Goal: Transaction & Acquisition: Book appointment/travel/reservation

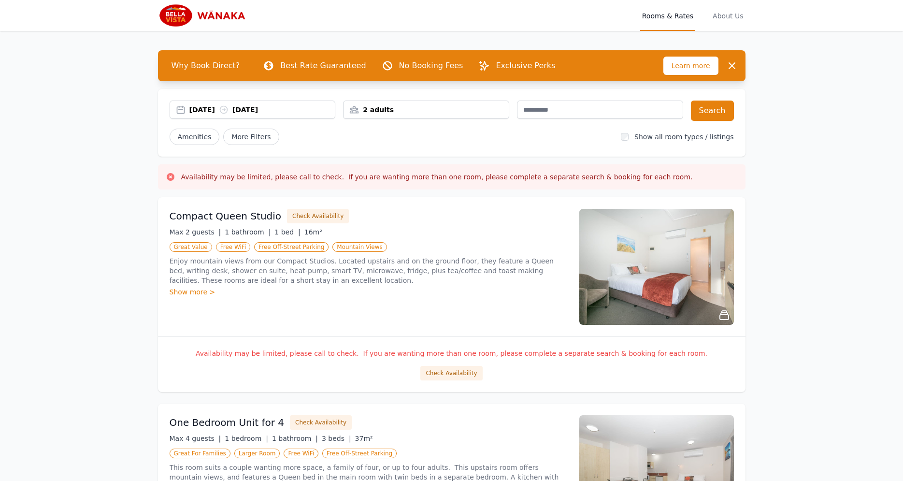
click at [207, 112] on div "[DATE] [DATE]" at bounding box center [262, 110] width 146 height 10
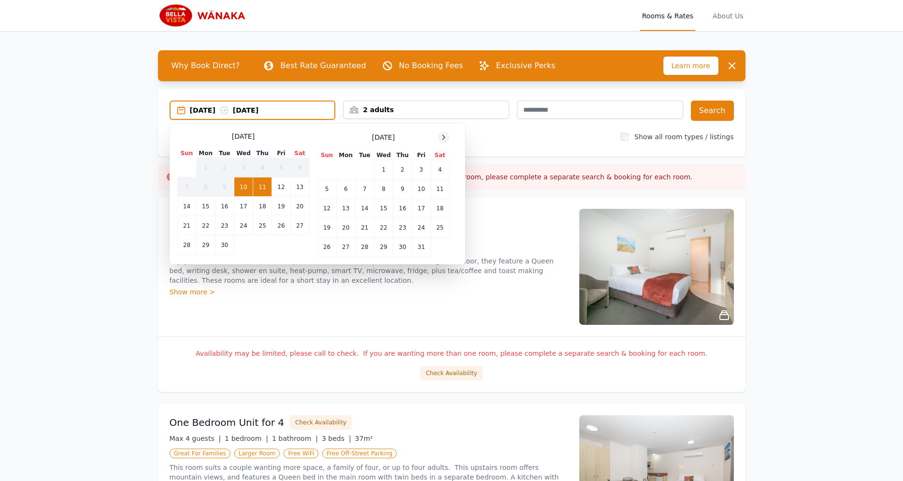
click at [446, 138] on icon at bounding box center [444, 137] width 8 height 8
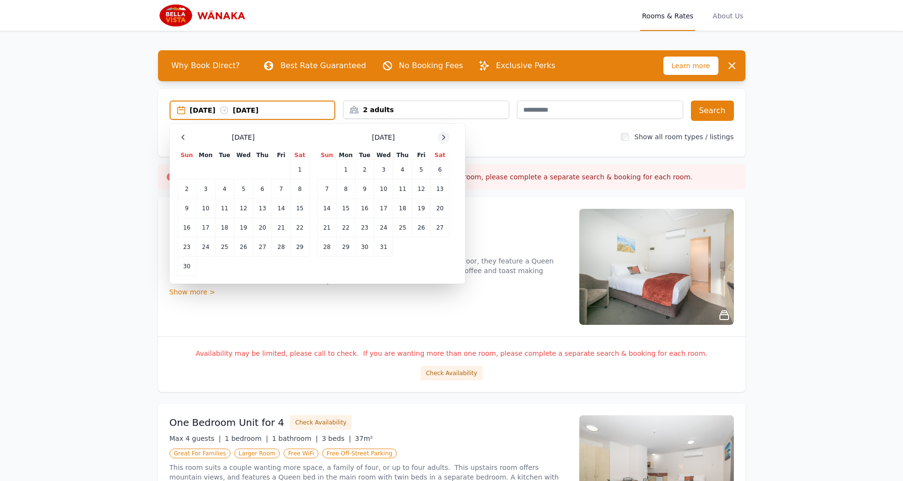
click at [446, 138] on icon at bounding box center [444, 137] width 8 height 8
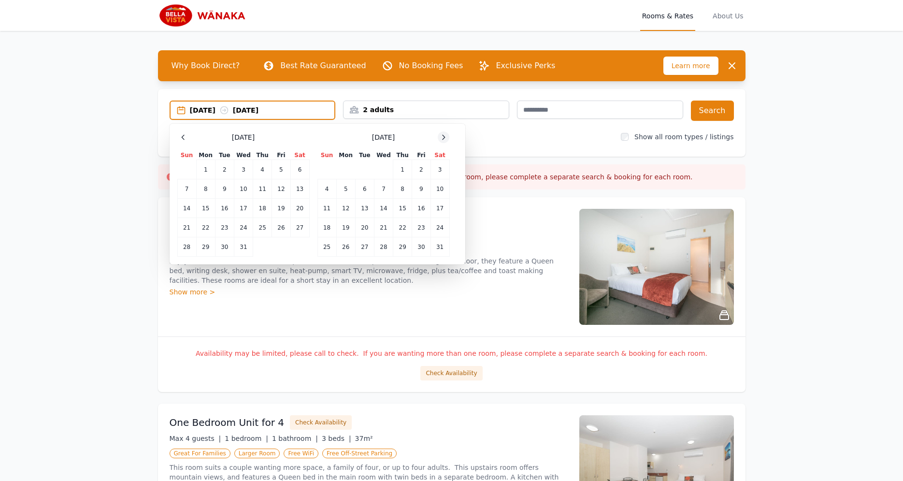
click at [446, 138] on icon at bounding box center [444, 137] width 8 height 8
click at [420, 170] on td "6" at bounding box center [421, 169] width 18 height 19
click at [323, 189] on td "8" at bounding box center [326, 188] width 19 height 19
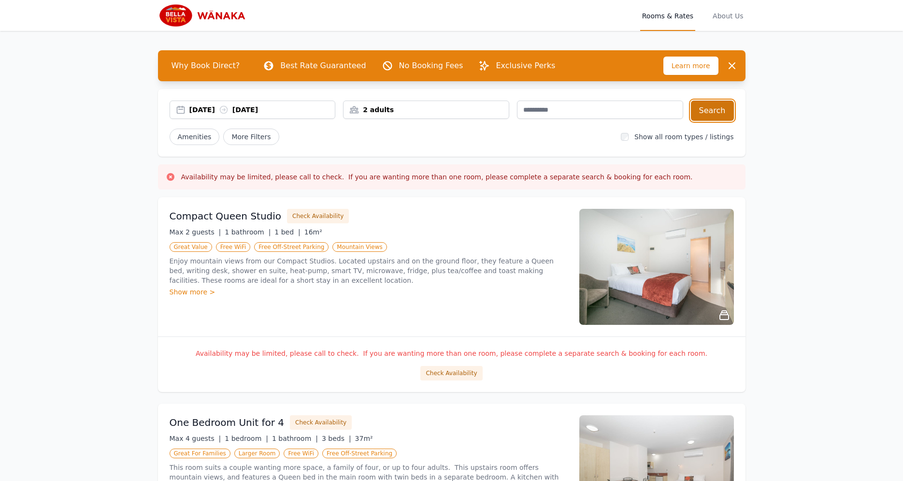
click at [711, 106] on button "Search" at bounding box center [712, 110] width 43 height 20
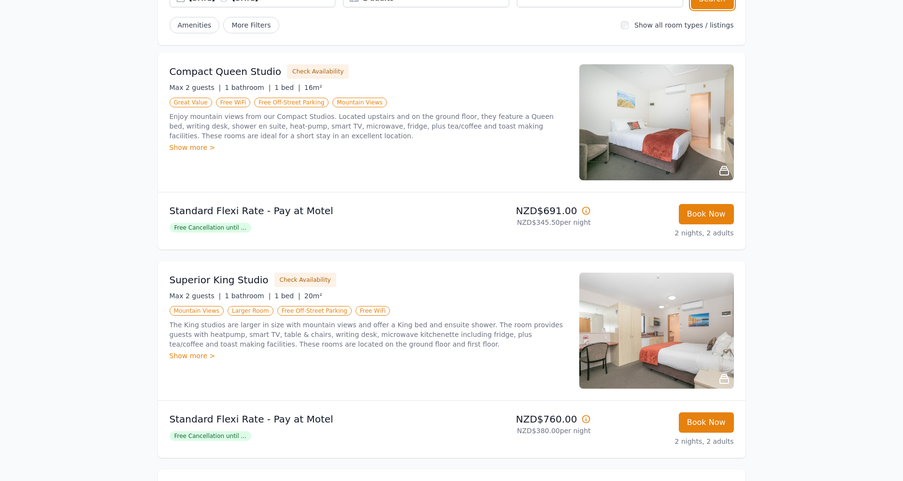
scroll to position [148, 0]
